Goal: Information Seeking & Learning: Check status

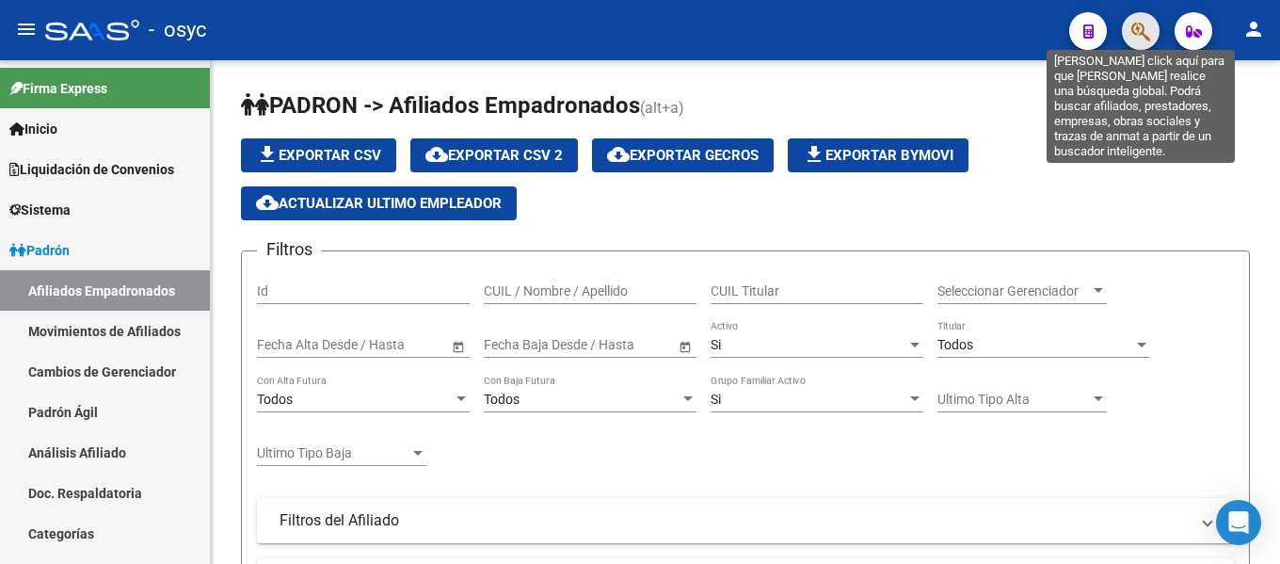
click at [1148, 27] on icon "button" at bounding box center [1140, 32] width 19 height 22
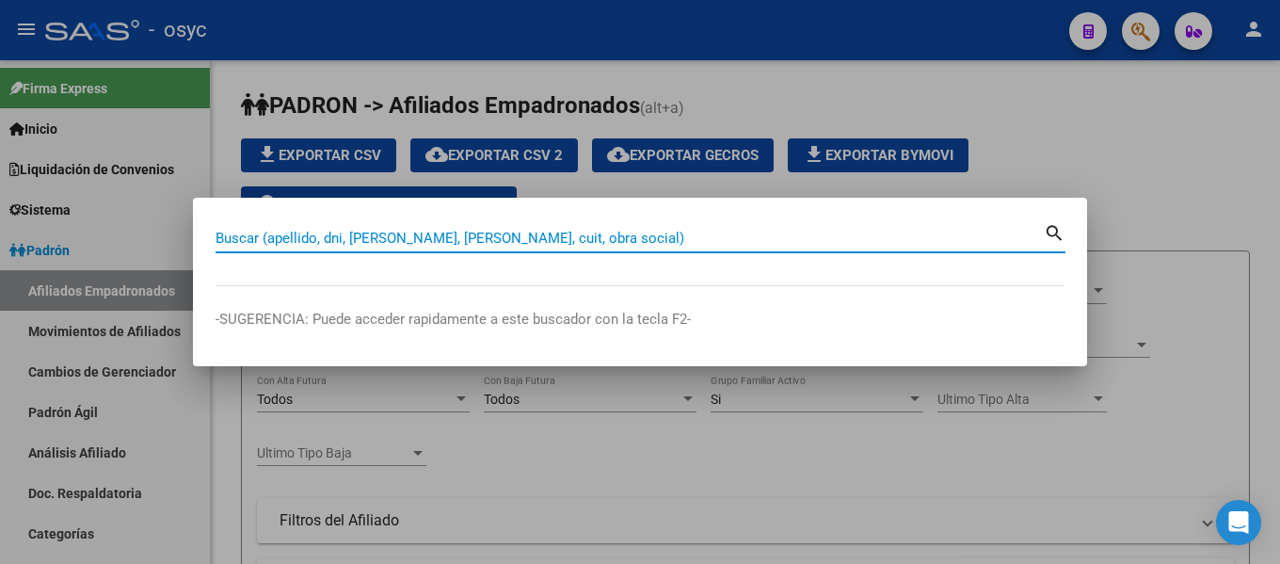
paste input "20-25954201-5 separadorviñeta Cerrar Sesiónmartes, 09 de septiembre de 2025 - 1…"
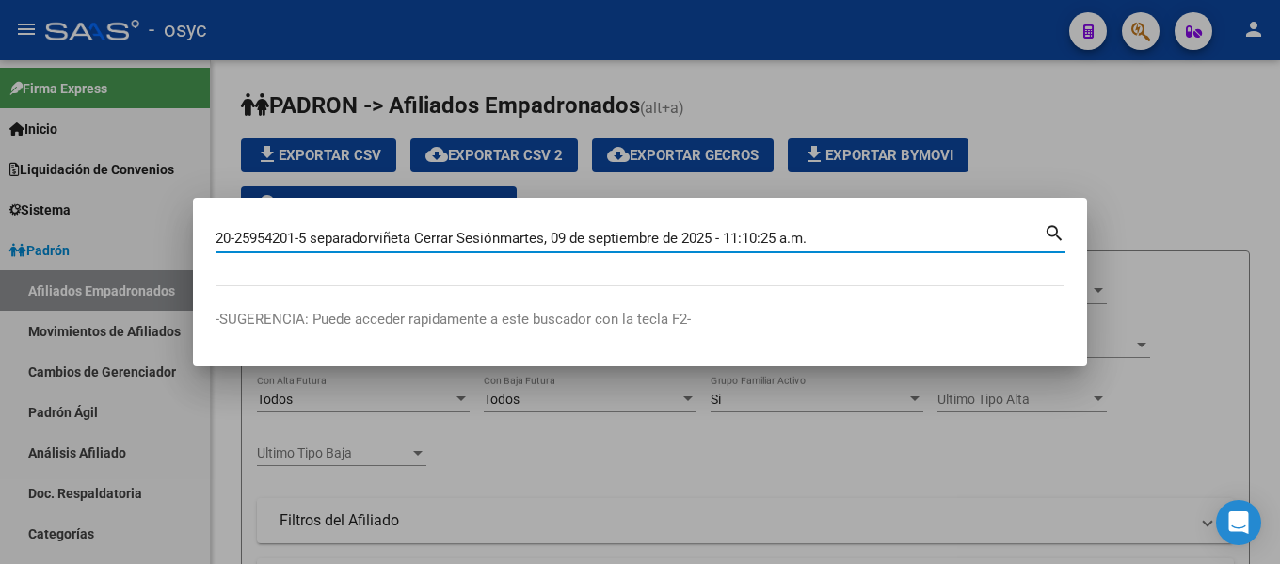
drag, startPoint x: 834, startPoint y: 229, endPoint x: 299, endPoint y: 244, distance: 534.6
click at [299, 244] on input "20-25954201-5 separadorviñeta Cerrar Sesiónmartes, 09 de septiembre de 2025 - 1…" at bounding box center [629, 238] width 828 height 17
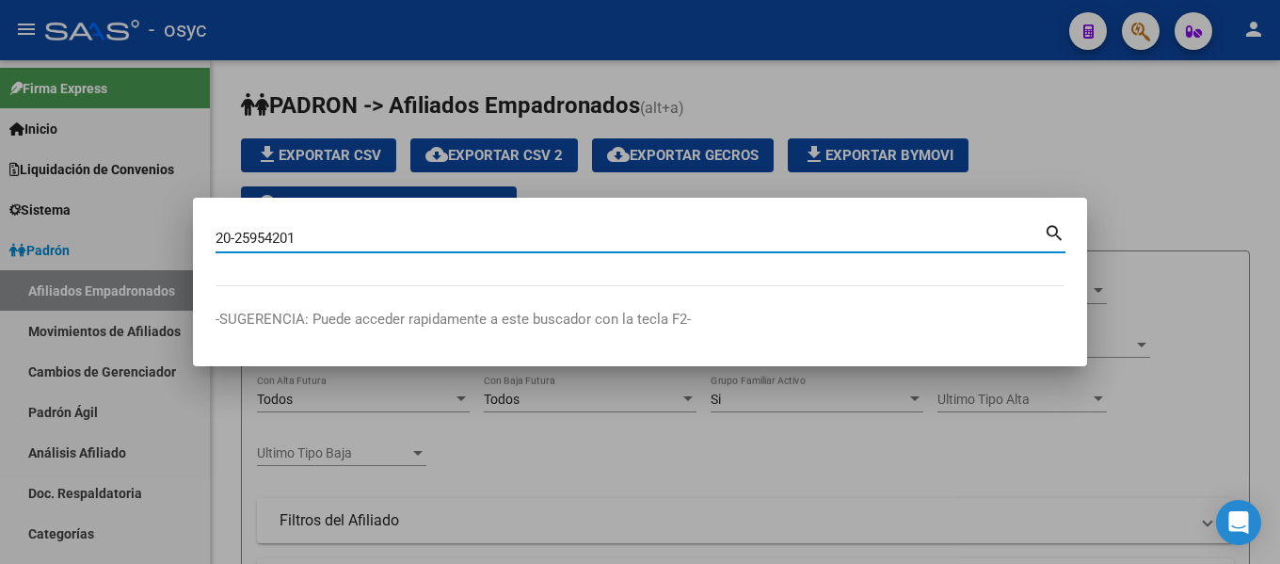
drag, startPoint x: 233, startPoint y: 239, endPoint x: 198, endPoint y: 242, distance: 35.9
click at [198, 242] on mat-dialog-content "20-25954201 Buscar (apellido, dni, cuil, nro traspaso, cuit, obra social) search" at bounding box center [640, 253] width 894 height 66
type input "25954201"
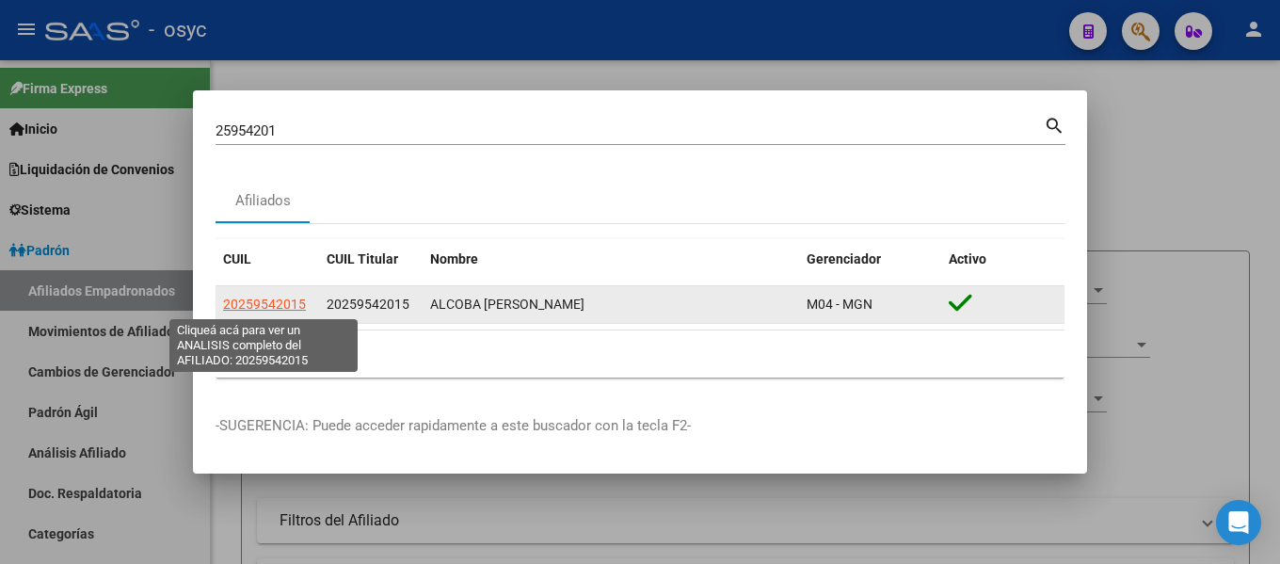
click at [259, 303] on span "20259542015" at bounding box center [264, 303] width 83 height 15
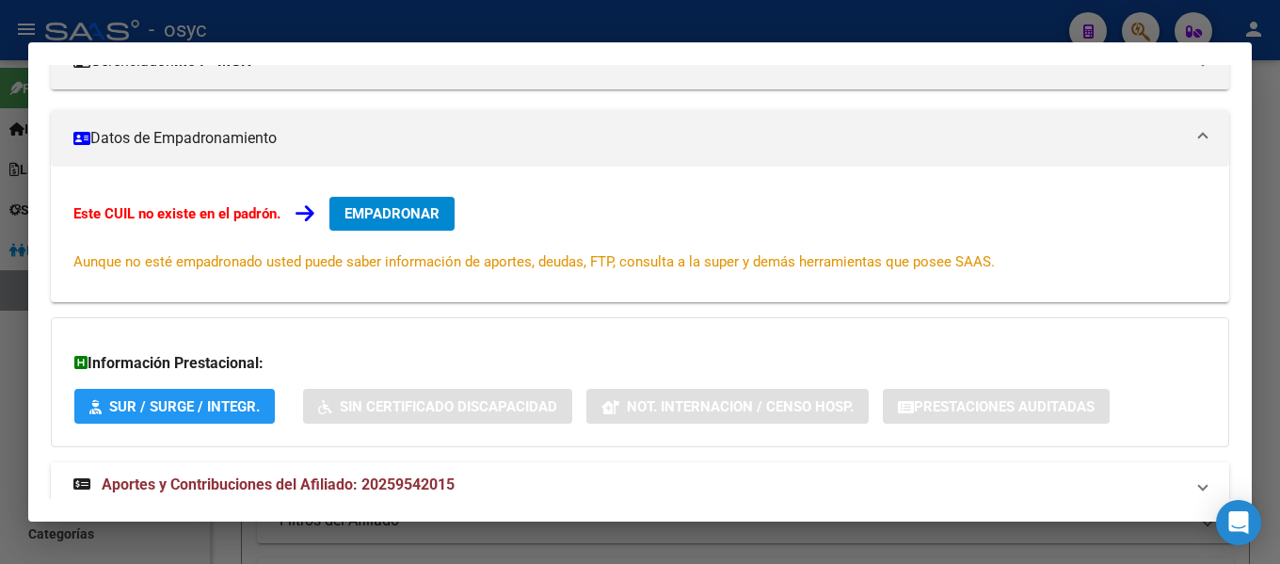
scroll to position [333, 0]
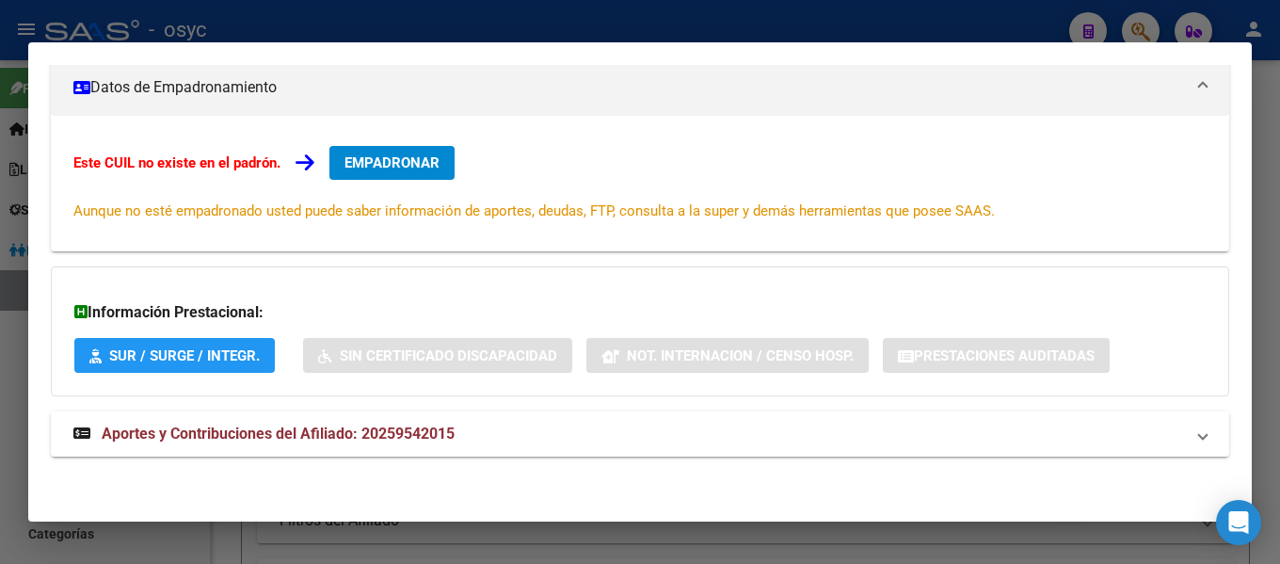
click at [246, 434] on span "Aportes y Contribuciones del Afiliado: 20259542015" at bounding box center [278, 433] width 353 height 18
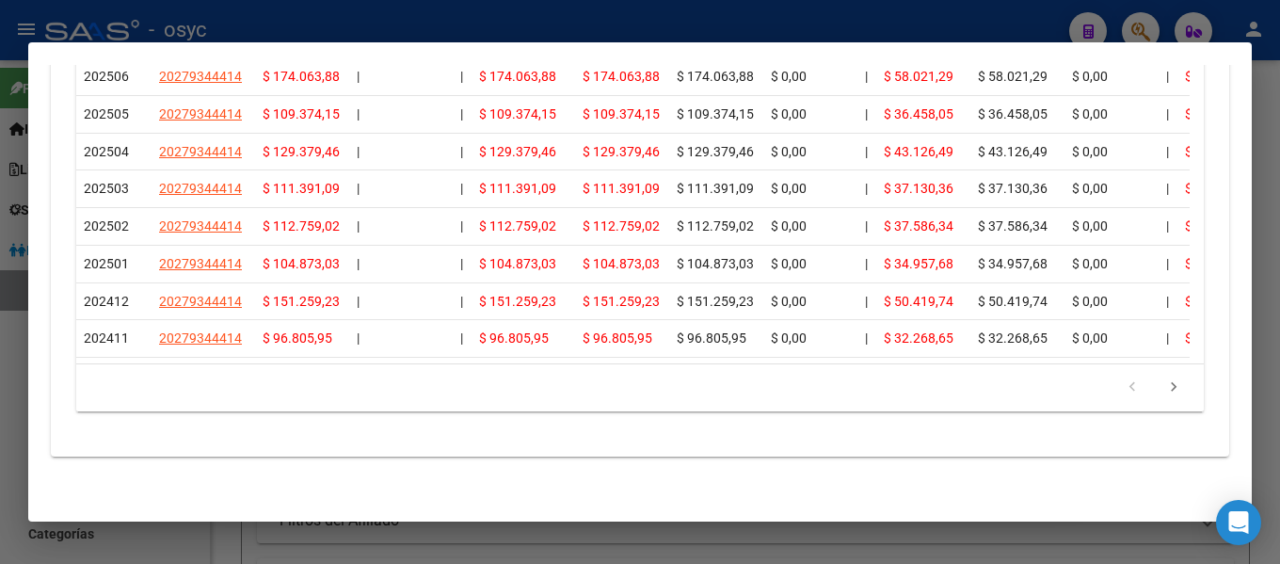
scroll to position [1170, 0]
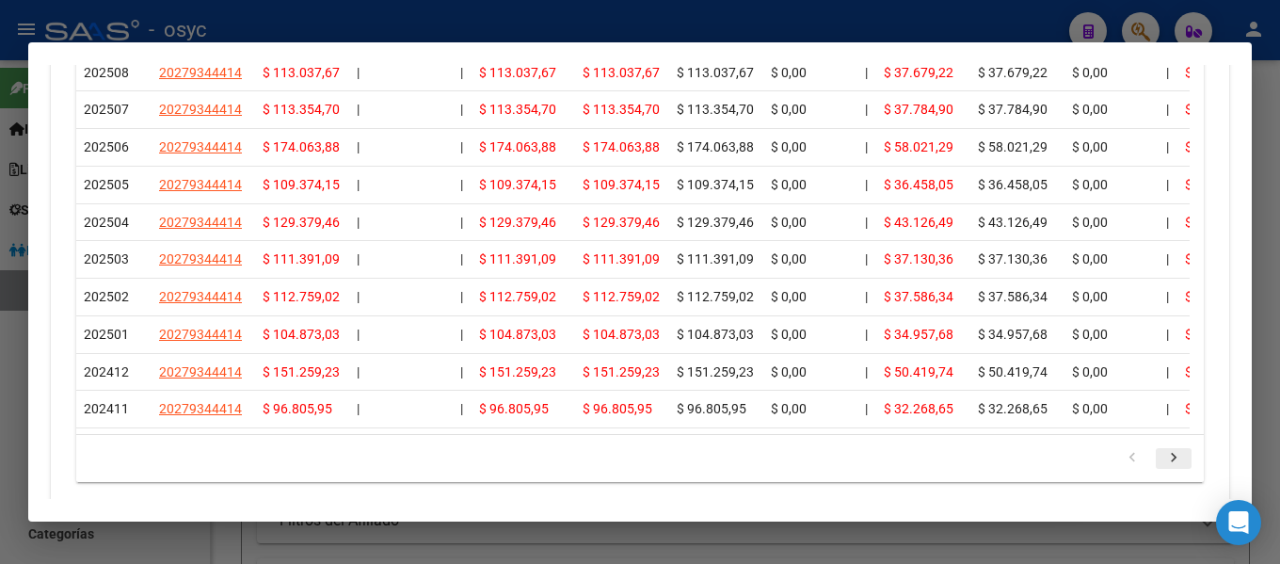
click at [1161, 471] on icon "go to next page" at bounding box center [1173, 460] width 24 height 23
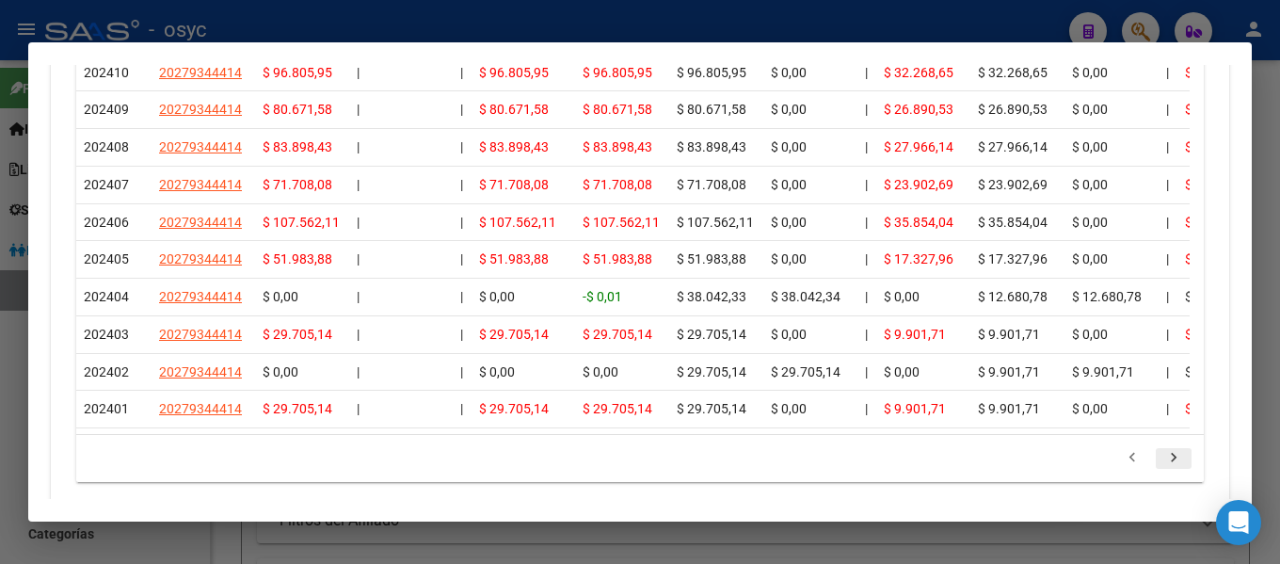
click at [1161, 471] on icon "go to next page" at bounding box center [1173, 460] width 24 height 23
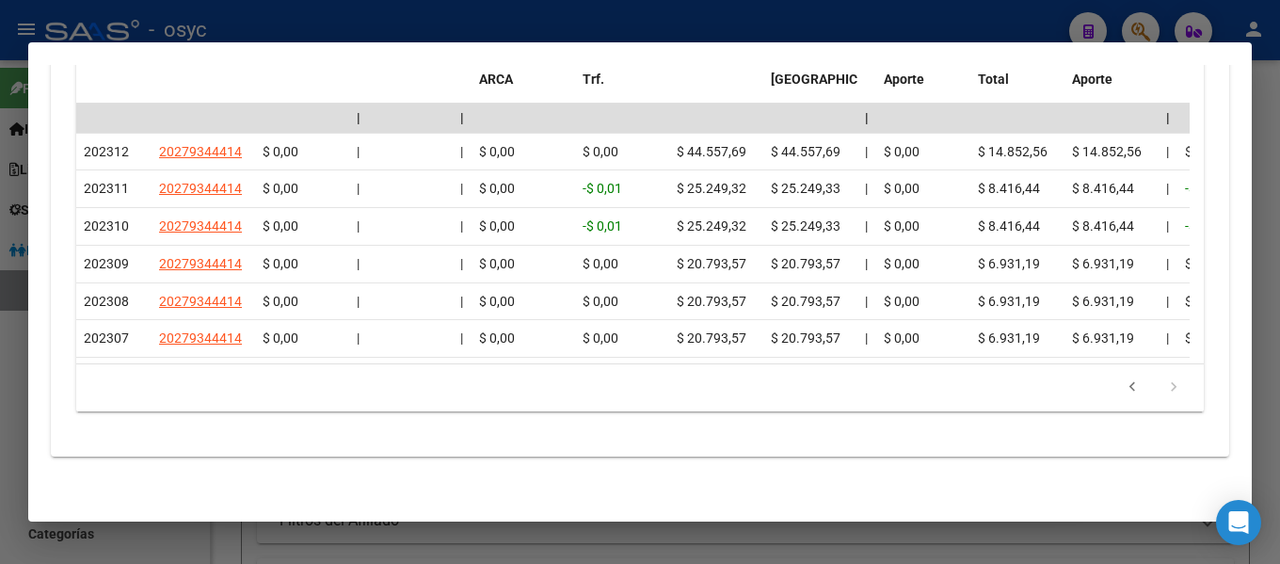
scroll to position [1016, 0]
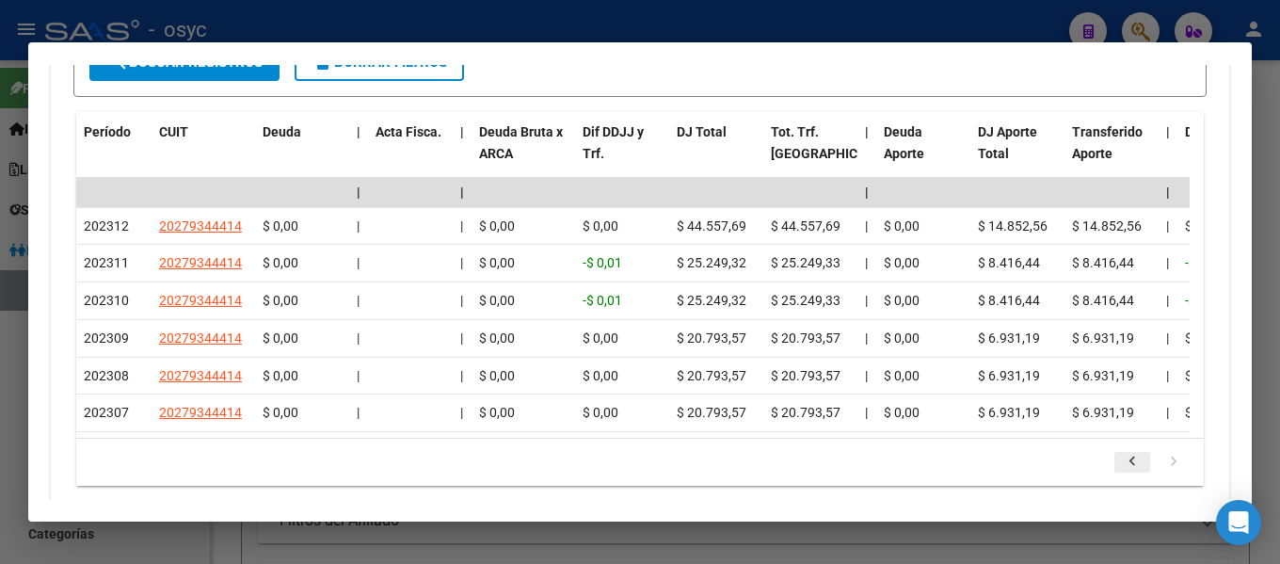
click at [1120, 475] on icon "go to previous page" at bounding box center [1132, 464] width 24 height 23
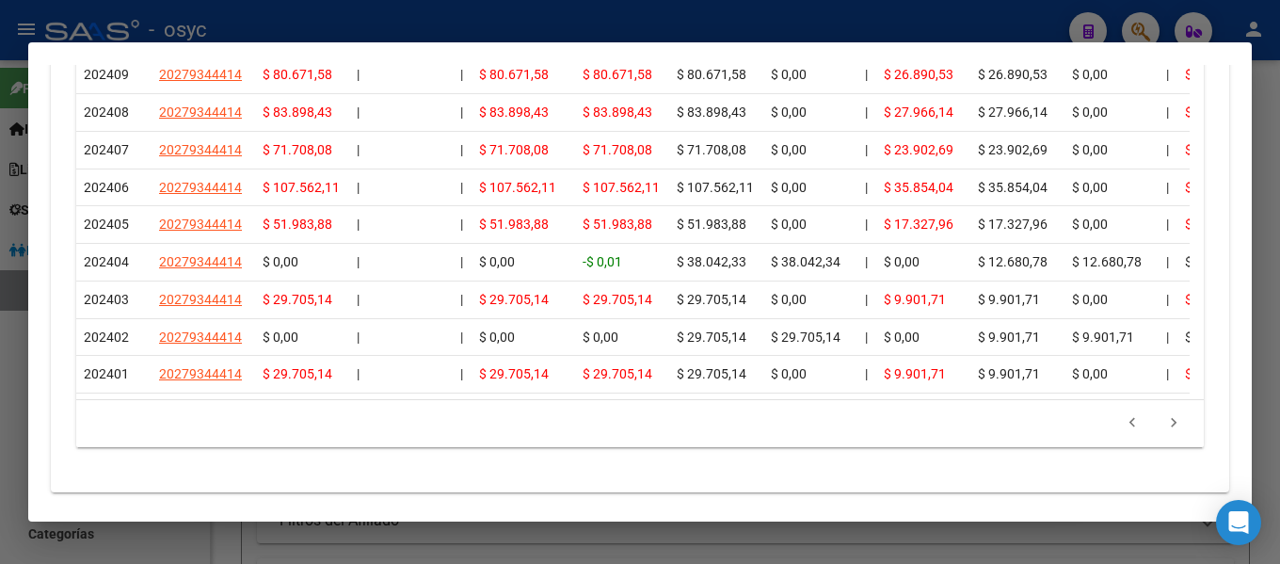
scroll to position [1206, 0]
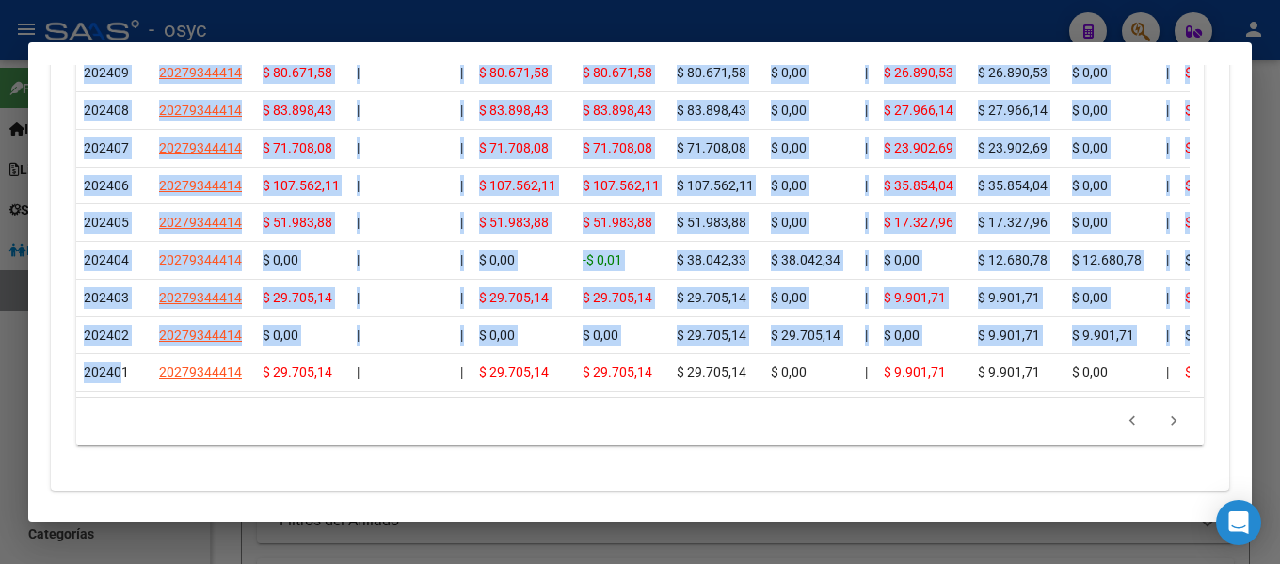
drag, startPoint x: 124, startPoint y: 379, endPoint x: 73, endPoint y: 374, distance: 51.0
click at [73, 374] on div "Filtros Período Desde (AAAAMM) Período Hasta (AAAAMM) Seleccionar Gerenciador S…" at bounding box center [639, 103] width 1133 height 684
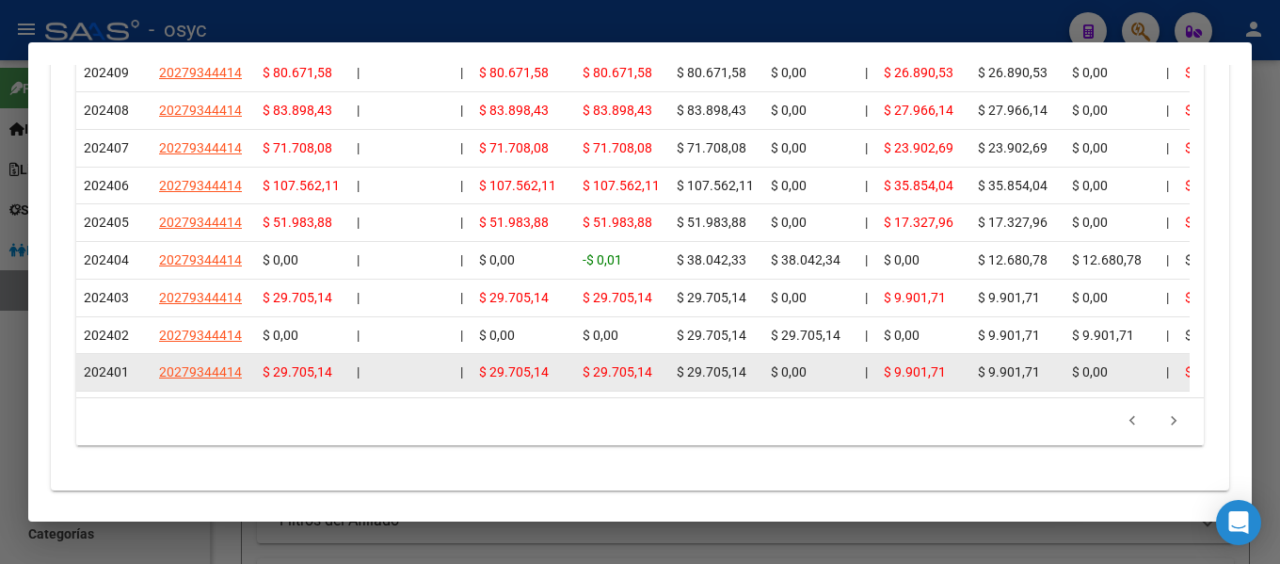
click at [430, 374] on div at bounding box center [410, 372] width 70 height 22
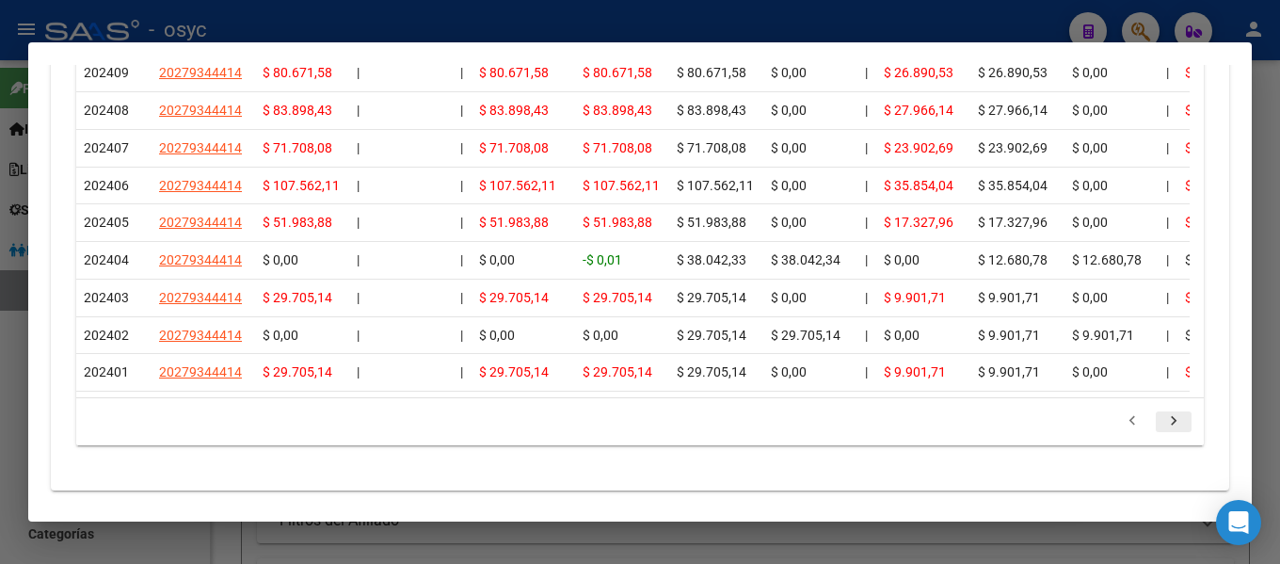
click at [1163, 435] on icon "go to next page" at bounding box center [1173, 423] width 24 height 23
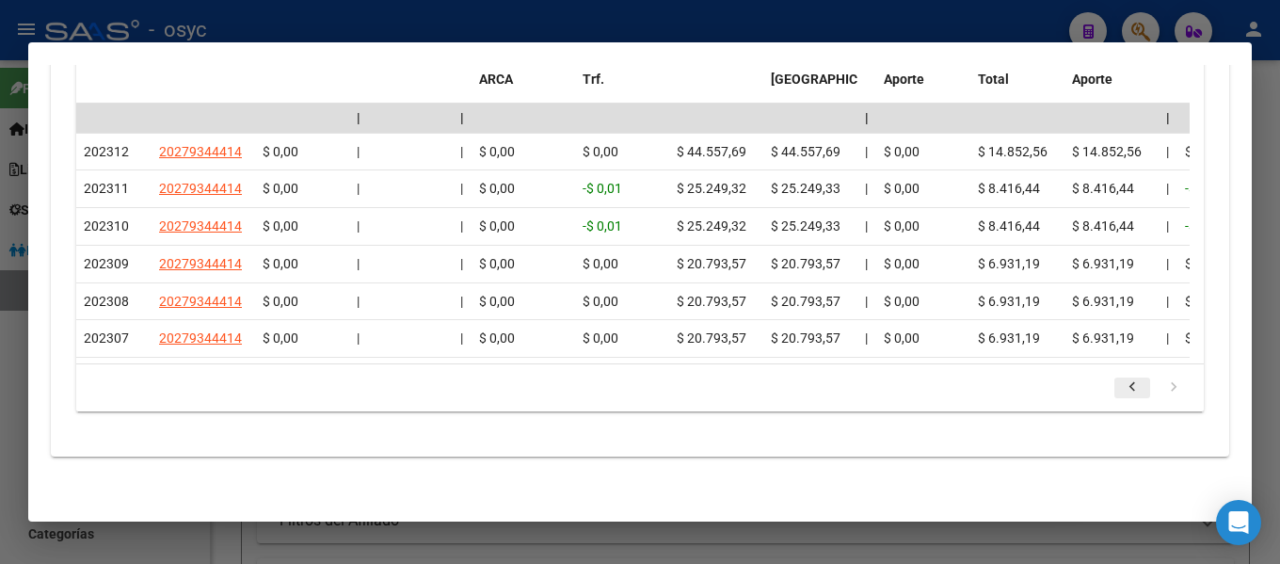
click at [1120, 386] on icon "go to previous page" at bounding box center [1132, 389] width 24 height 23
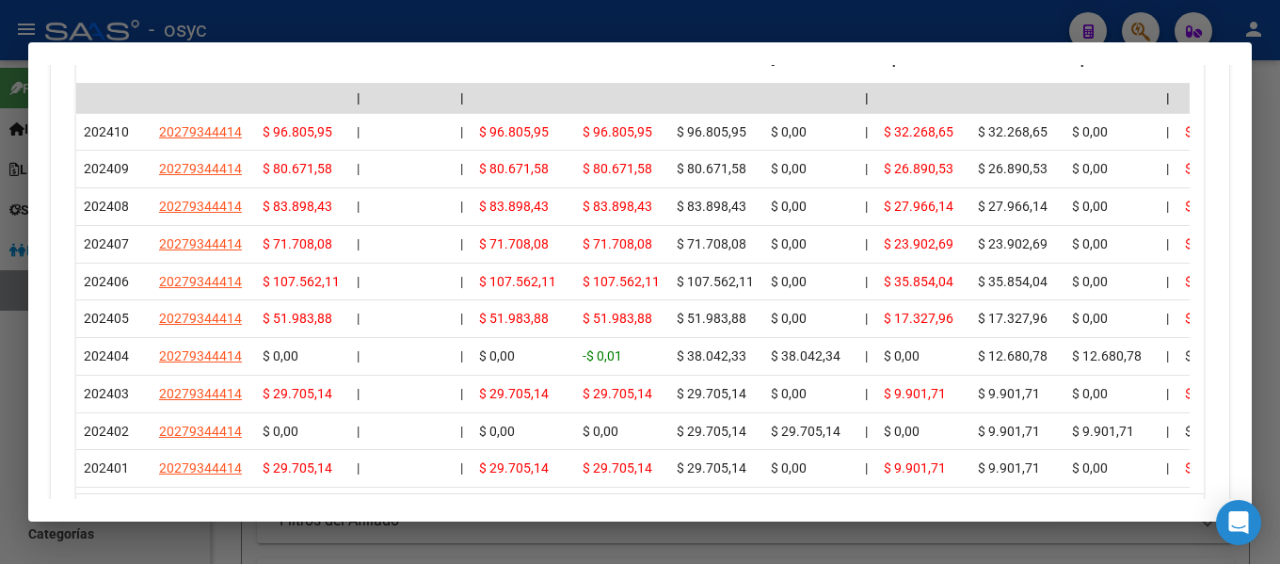
scroll to position [1264, 0]
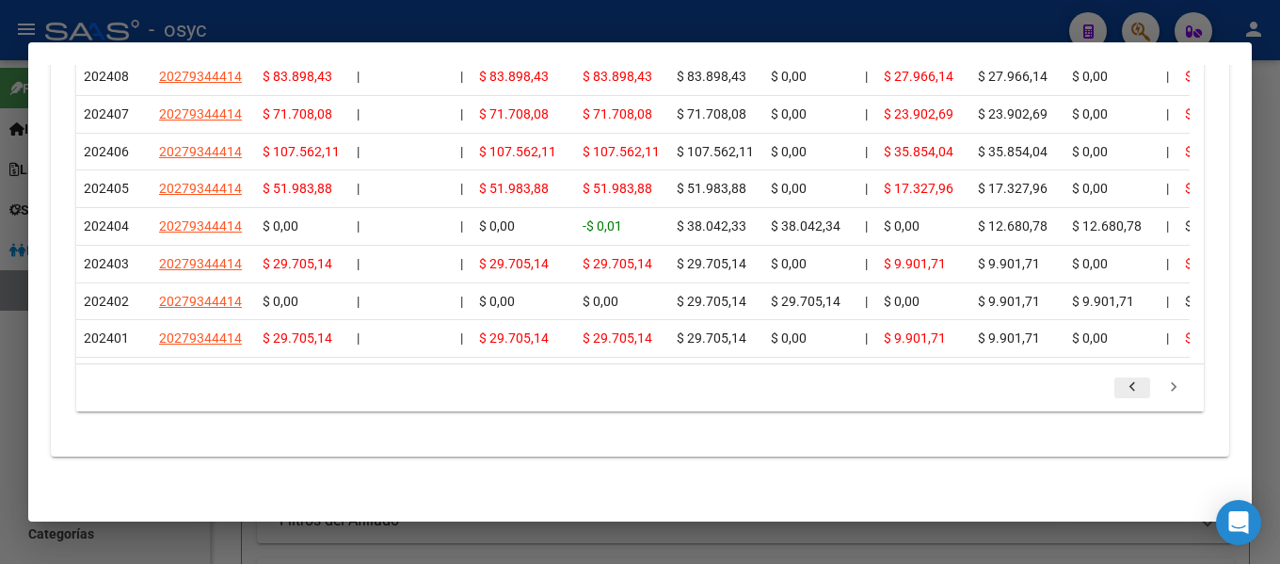
click at [1120, 391] on icon "go to previous page" at bounding box center [1132, 389] width 24 height 23
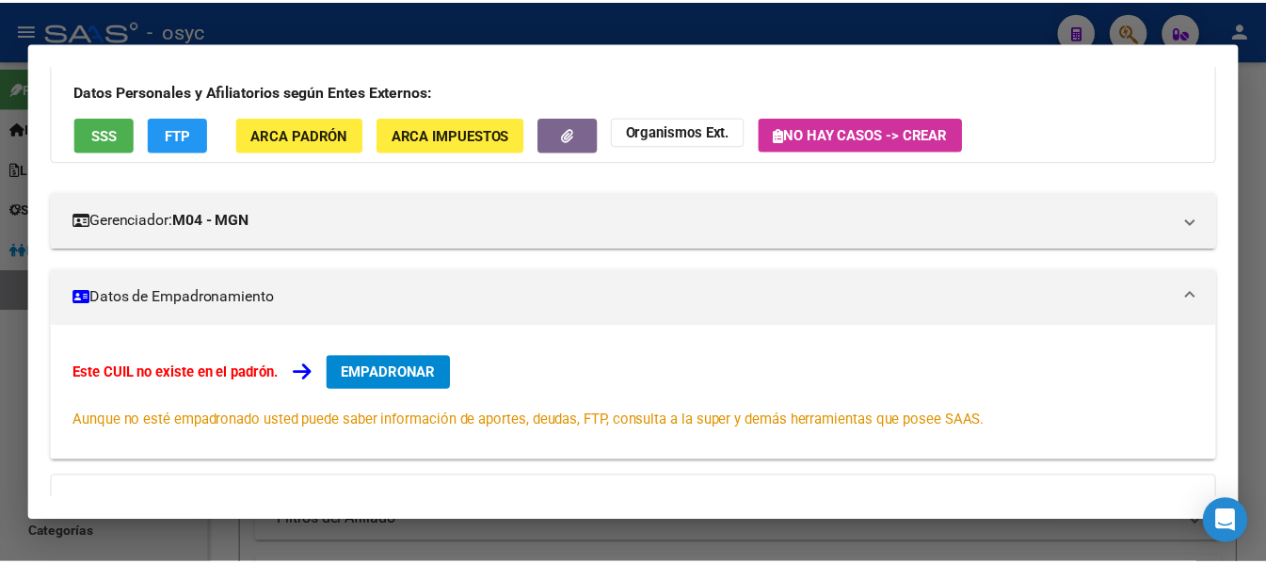
scroll to position [0, 0]
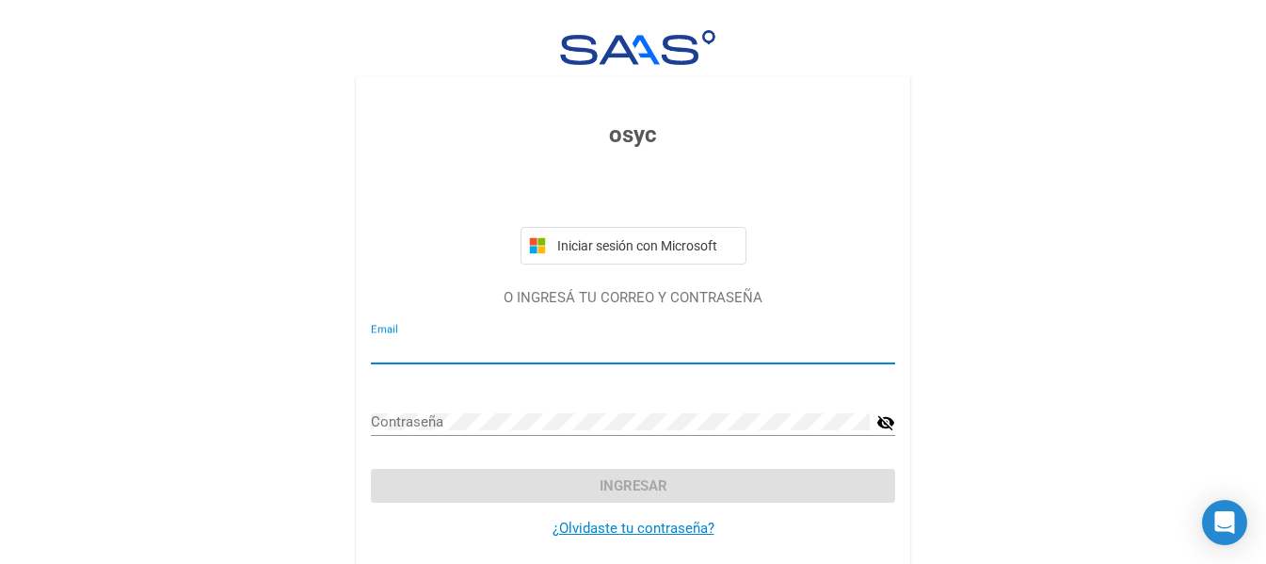
type input "[EMAIL_ADDRESS][DOMAIN_NAME]"
